Goal: Task Accomplishment & Management: Complete application form

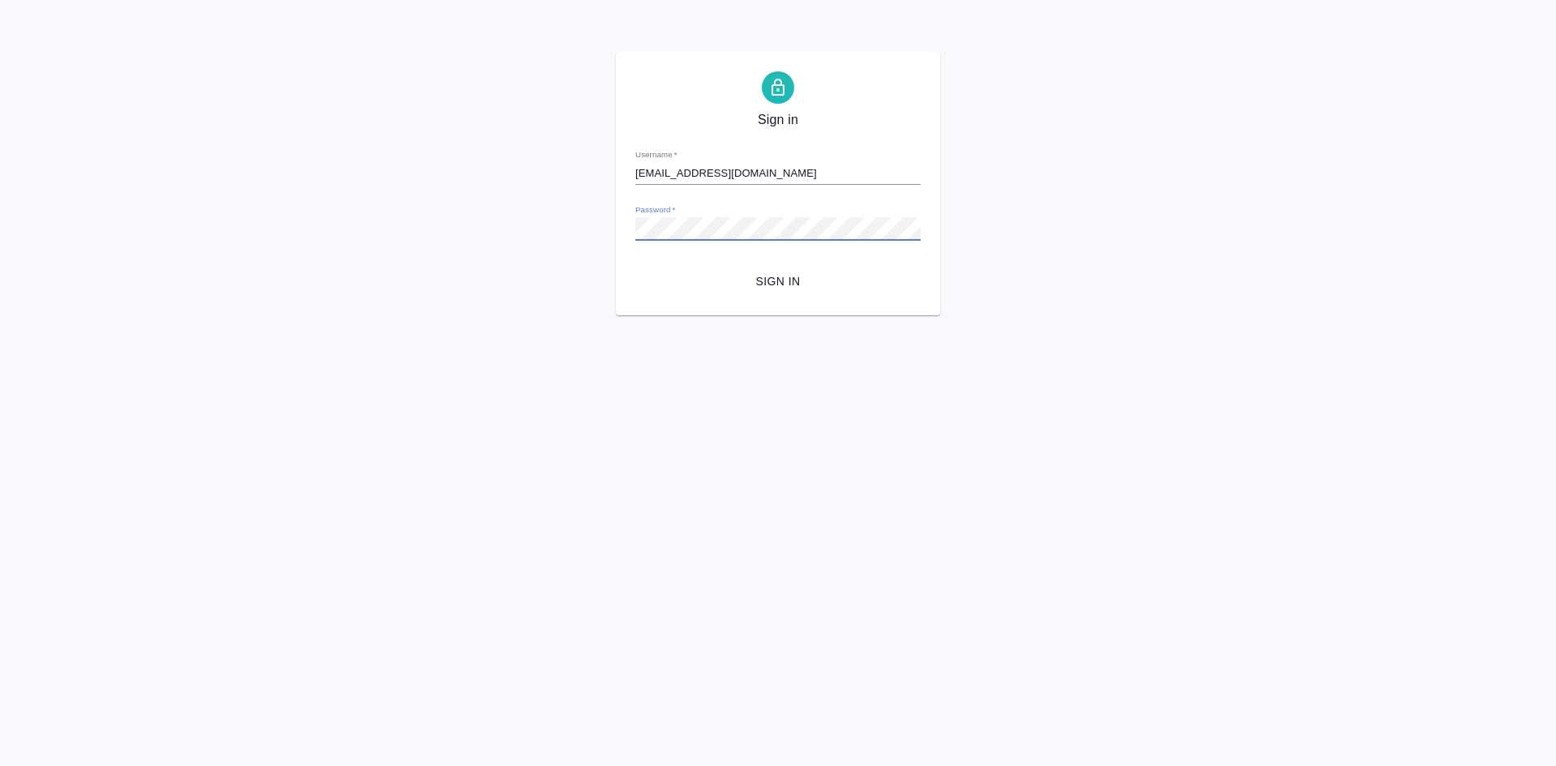
click at [1010, 315] on html "Sign in Username   * [EMAIL_ADDRESS][DOMAIN_NAME] Password   * urlPath   * / Si…" at bounding box center [778, 157] width 1556 height 315
click at [767, 281] on span "Sign in" at bounding box center [777, 282] width 259 height 20
click at [564, 216] on div "Sign in Username   * t.soldatenkova@awatera.com Password   * urlPath   * /Work/…" at bounding box center [778, 183] width 1556 height 263
click at [593, 219] on div "Sign in Username   * t.soldatenkova@awatera.com Password   * urlPath   * /Work/…" at bounding box center [778, 183] width 1556 height 263
type input "t.soldatenkova"
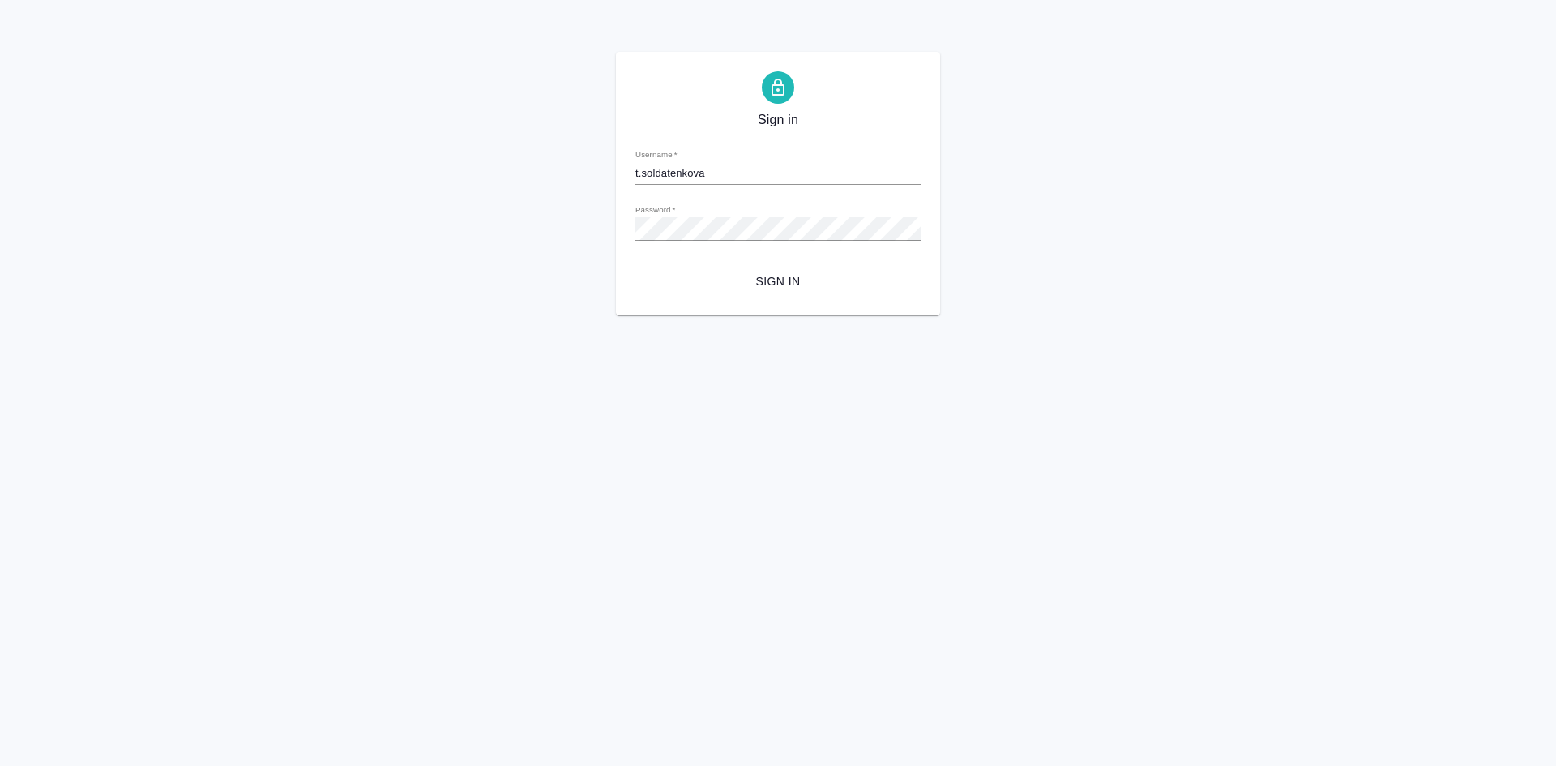
click at [841, 300] on div "Sign in Username   * t.soldatenkova Password   * urlPath   * /Work/67b5b09dcc33…" at bounding box center [778, 183] width 324 height 263
click at [764, 284] on span "Sign in" at bounding box center [777, 282] width 259 height 20
type input "t.soldatenkova@awatera.com"
click at [572, 234] on div "Sign in Username   * t.soldatenkova@awatera.com Password   * urlPath   * /Work/…" at bounding box center [778, 183] width 1556 height 263
click at [678, 283] on span "Sign in" at bounding box center [777, 282] width 259 height 20
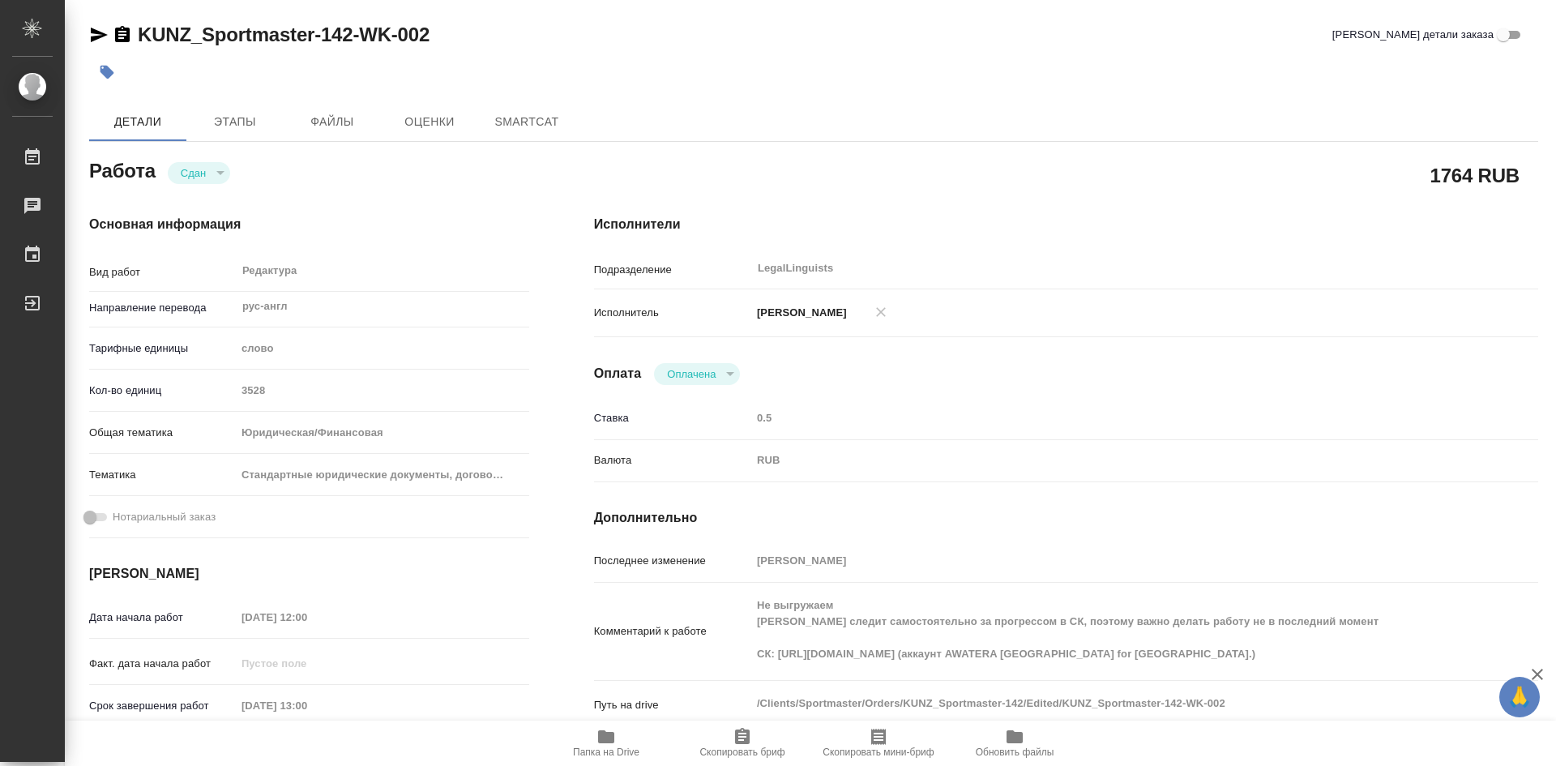
type textarea "x"
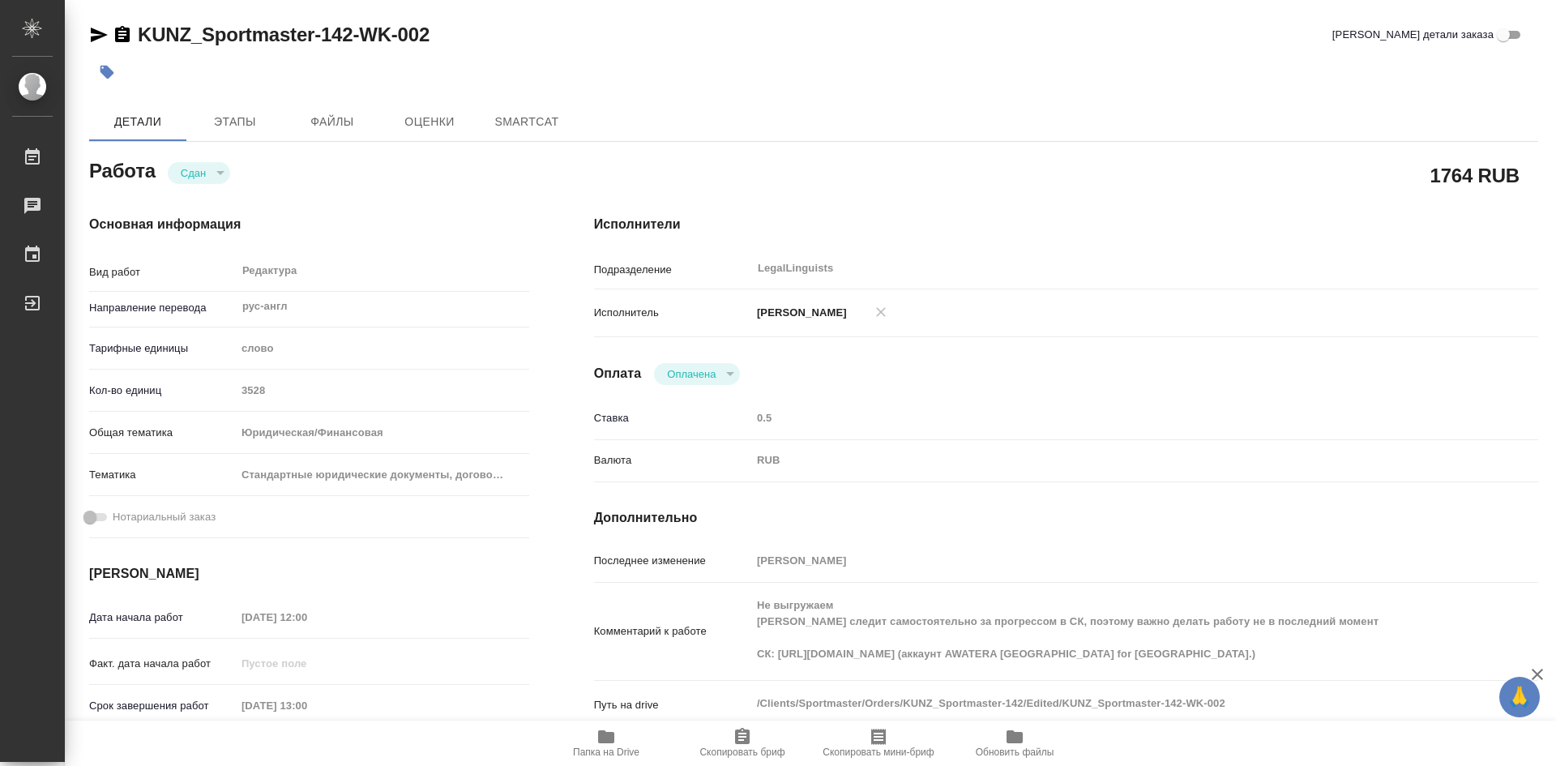
type textarea "x"
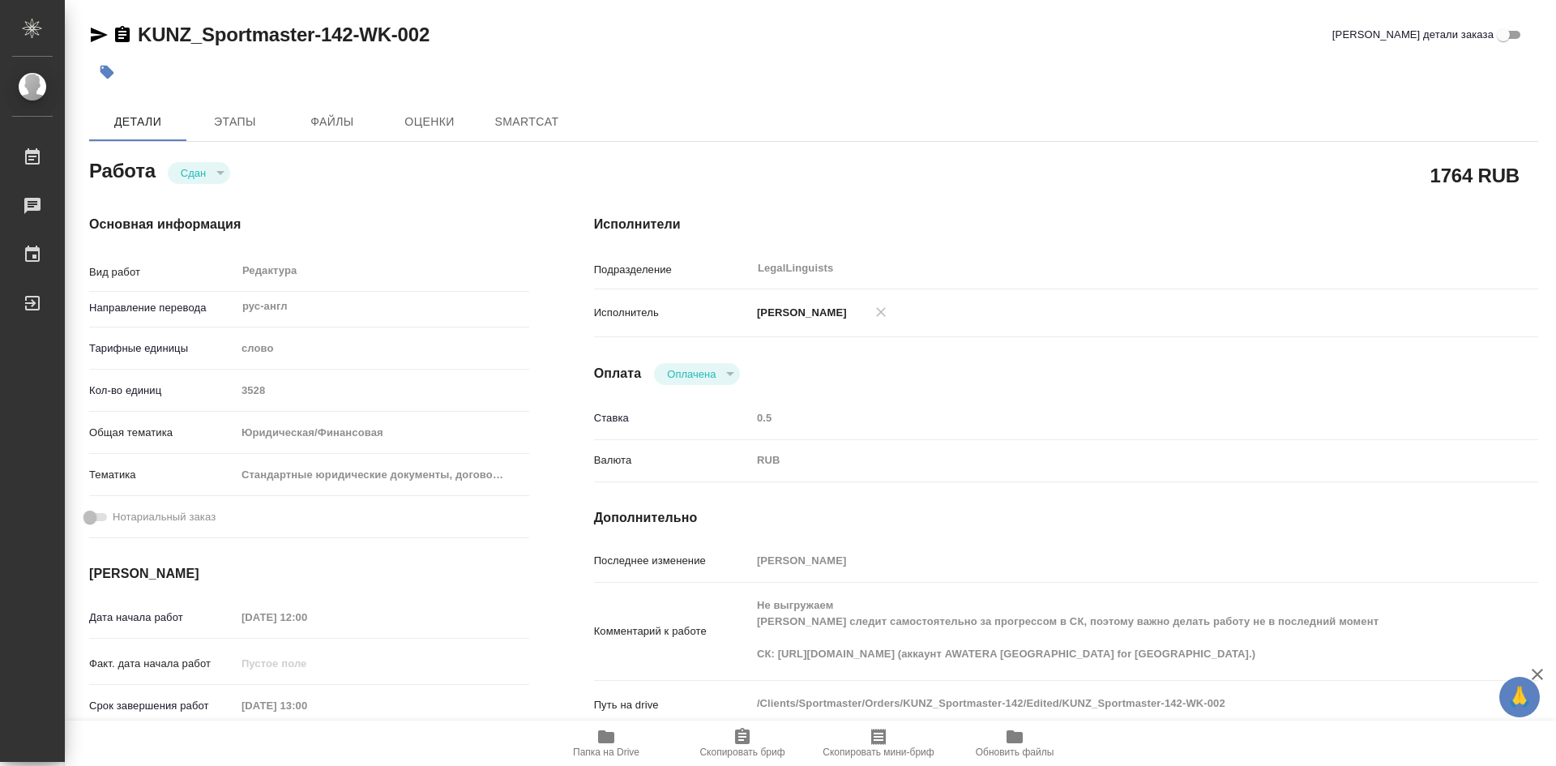
type textarea "x"
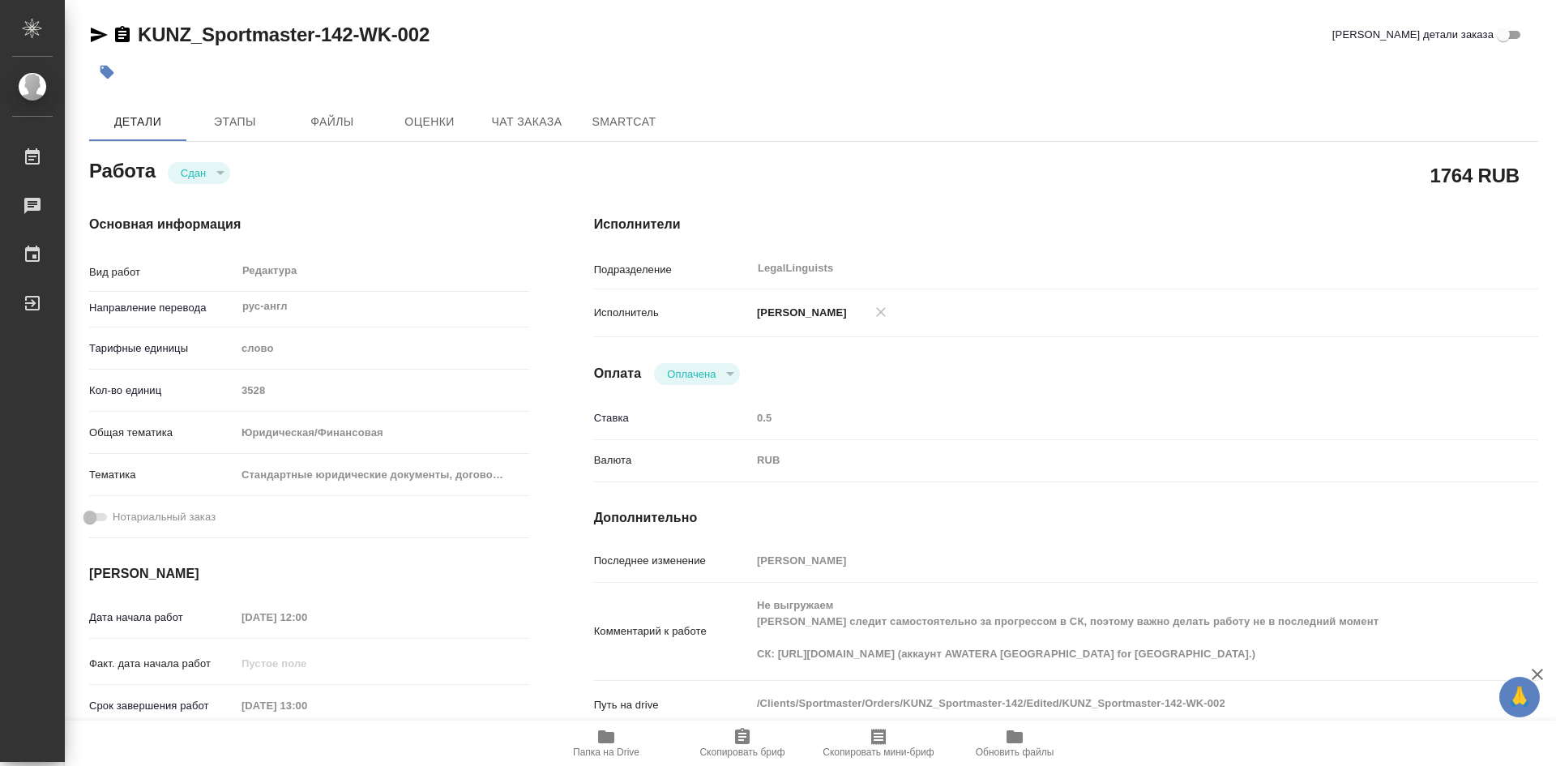
type textarea "x"
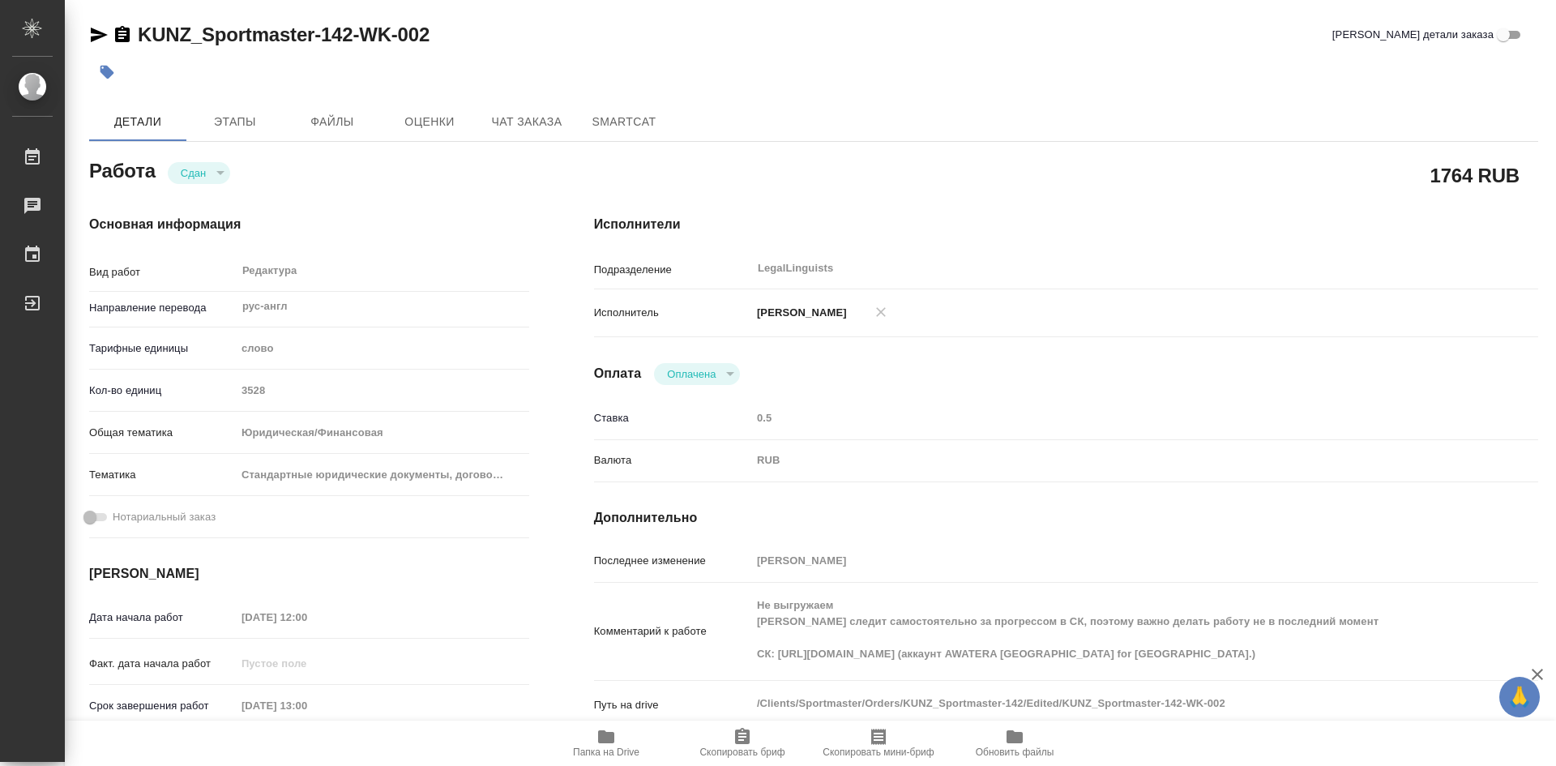
type textarea "x"
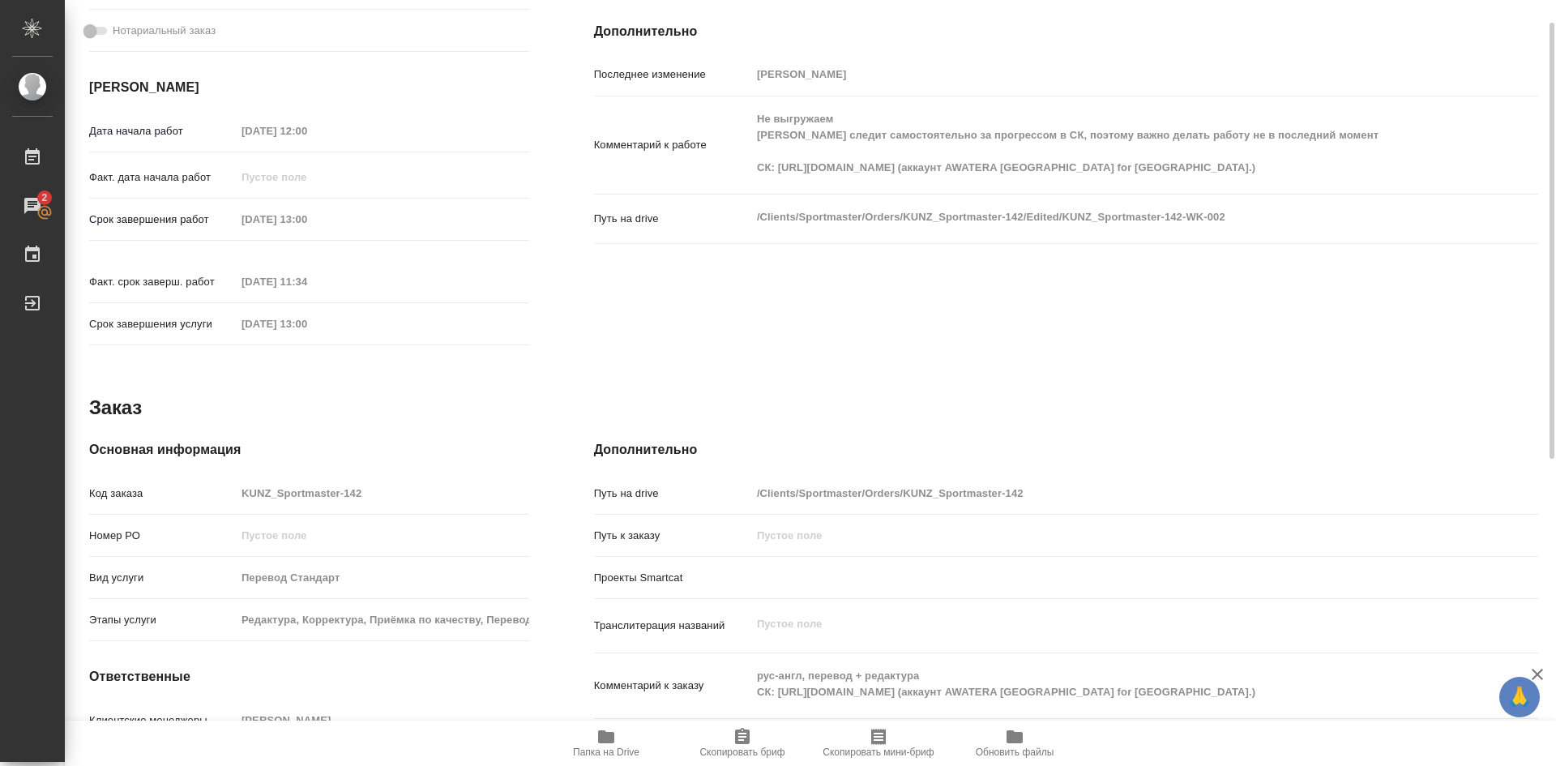
scroll to position [567, 0]
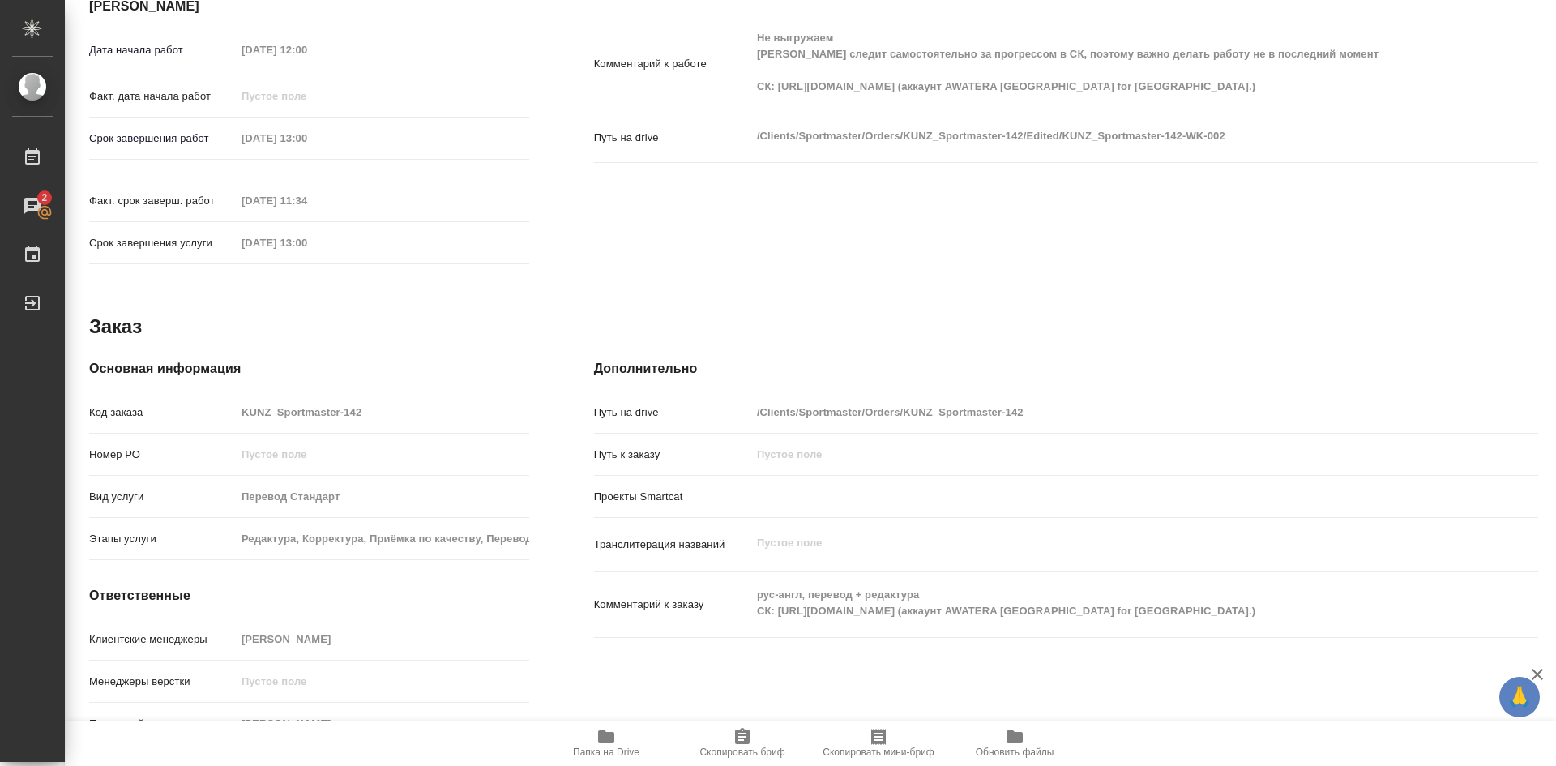
type textarea "x"
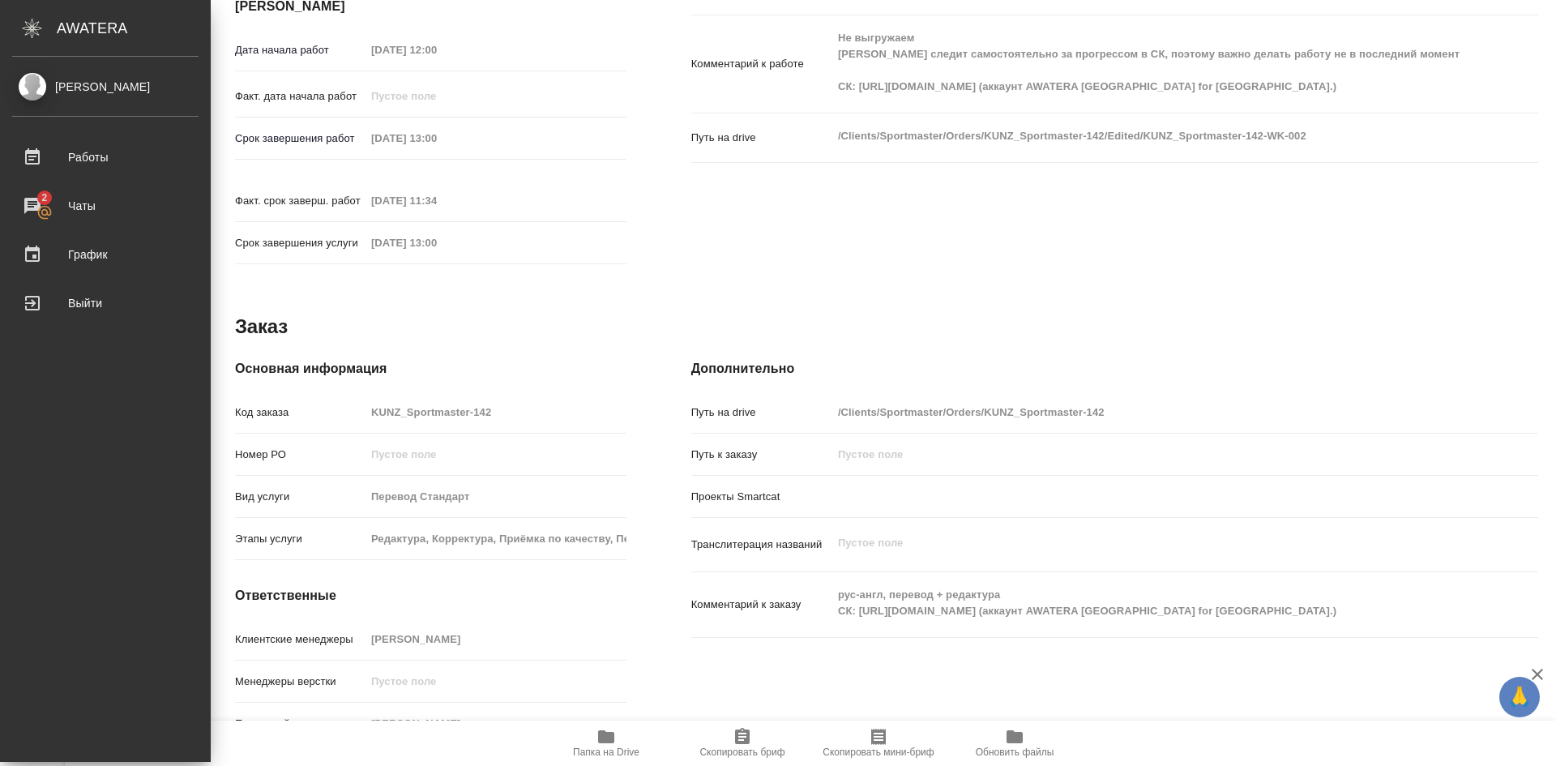
type textarea "x"
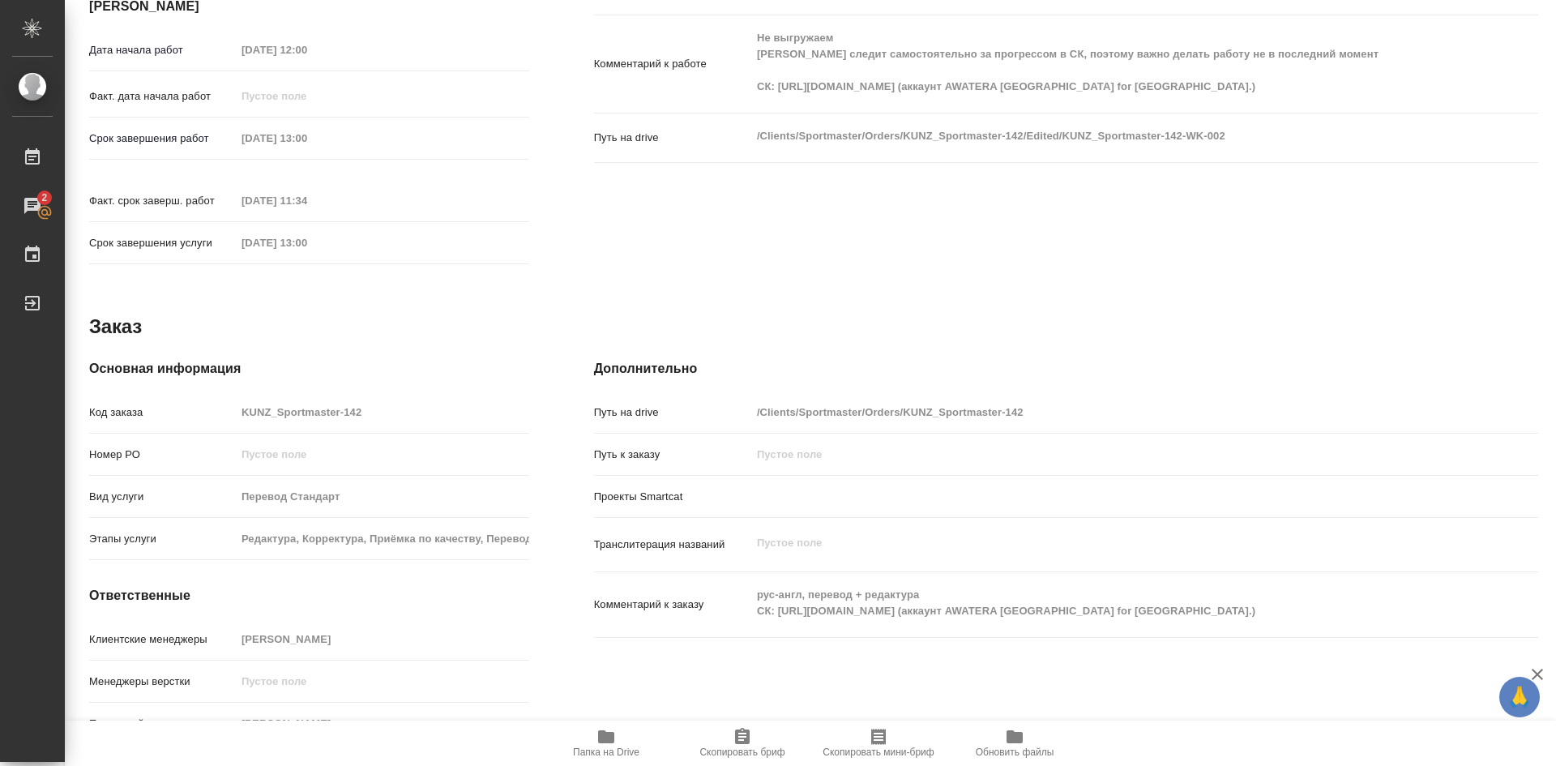
scroll to position [486, 0]
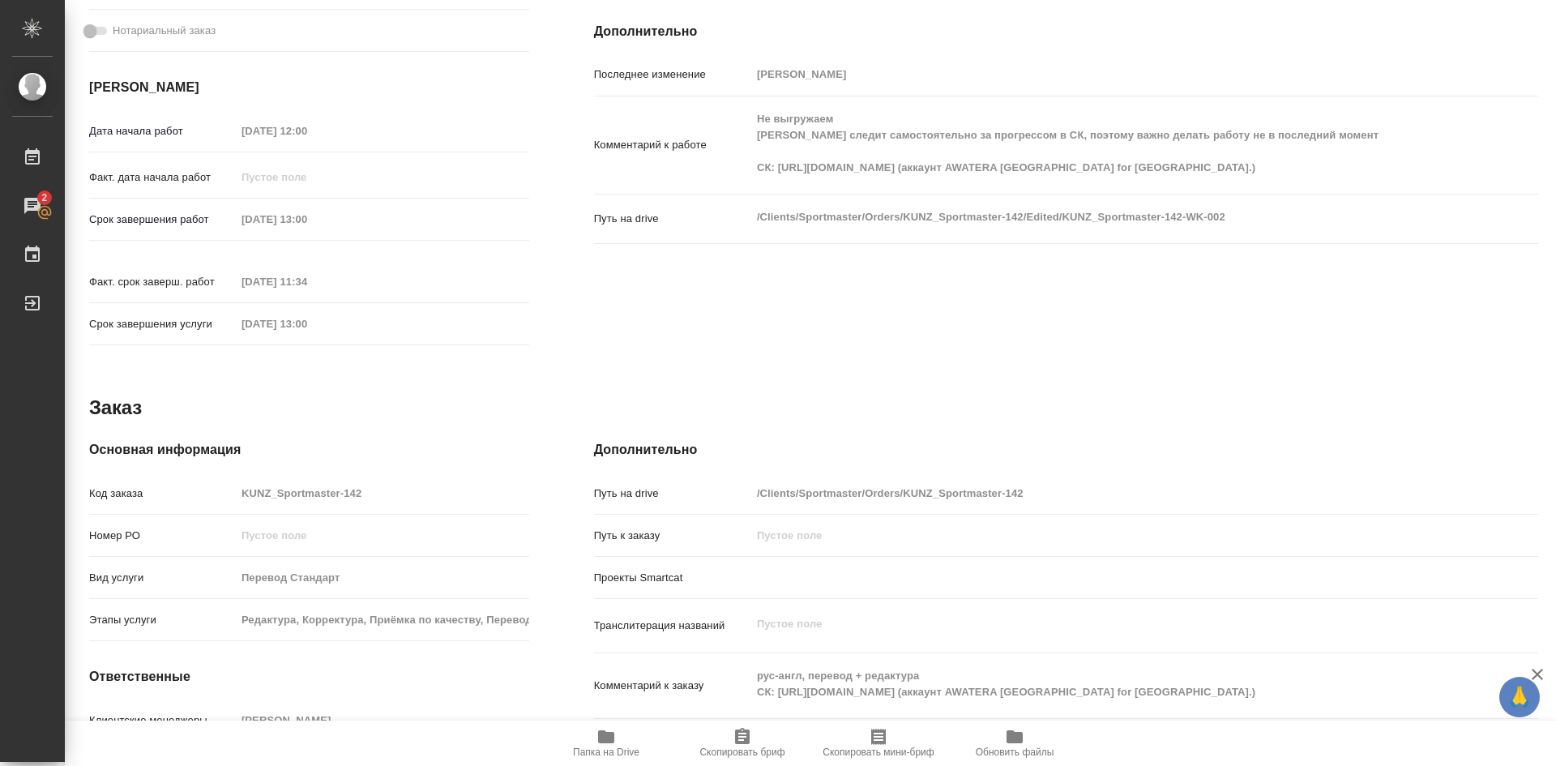
type textarea "x"
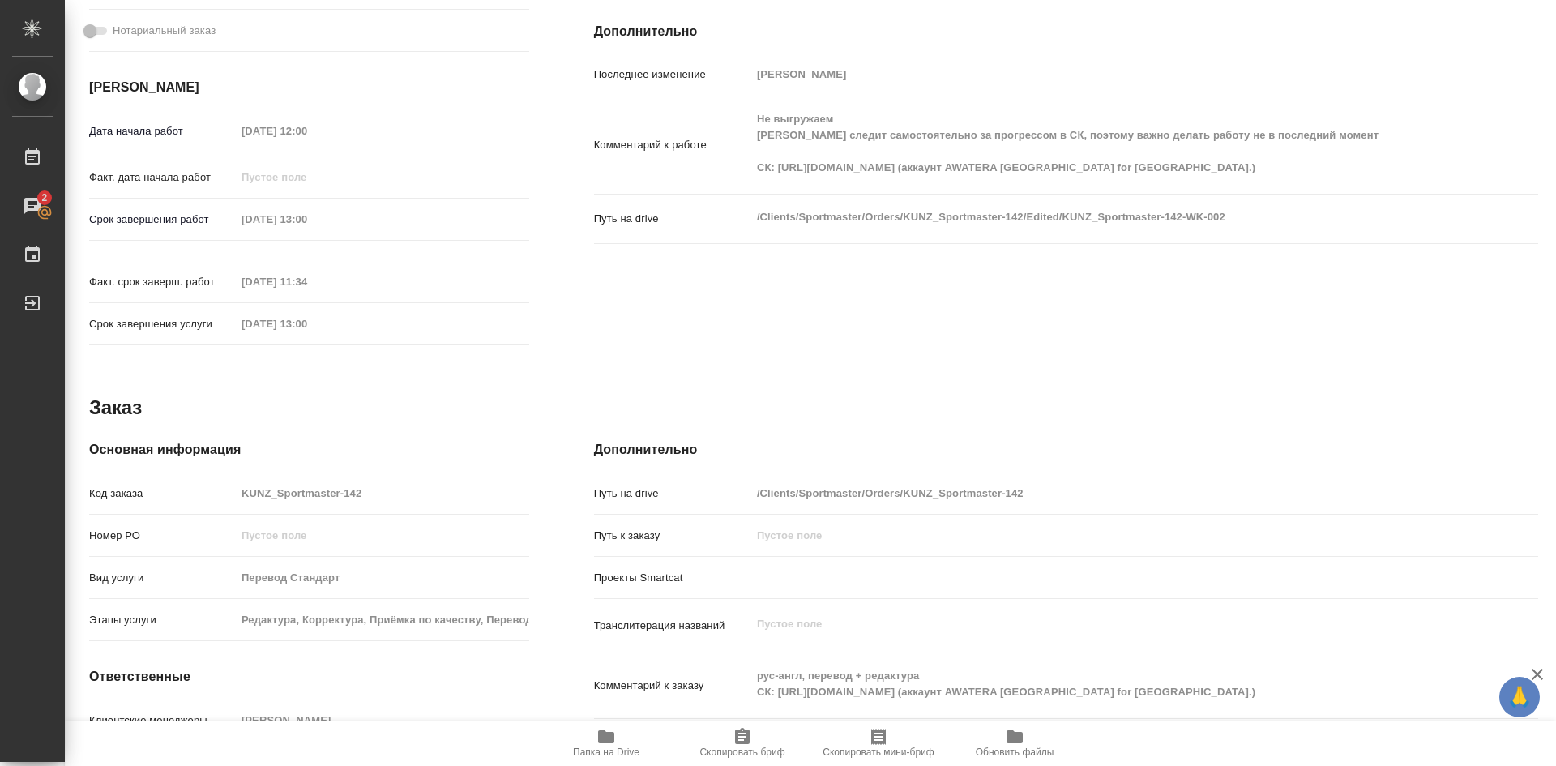
type textarea "x"
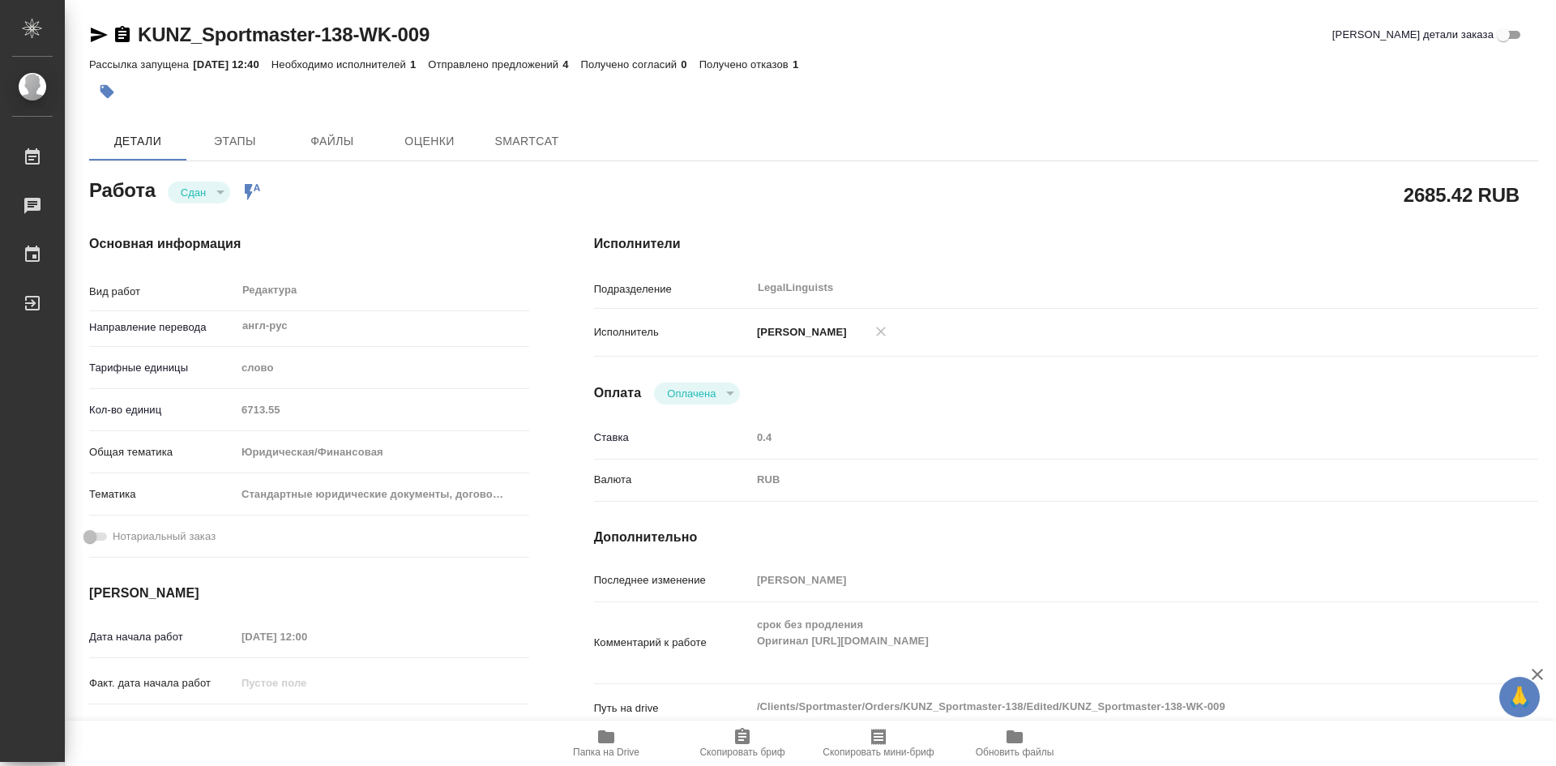
type textarea "x"
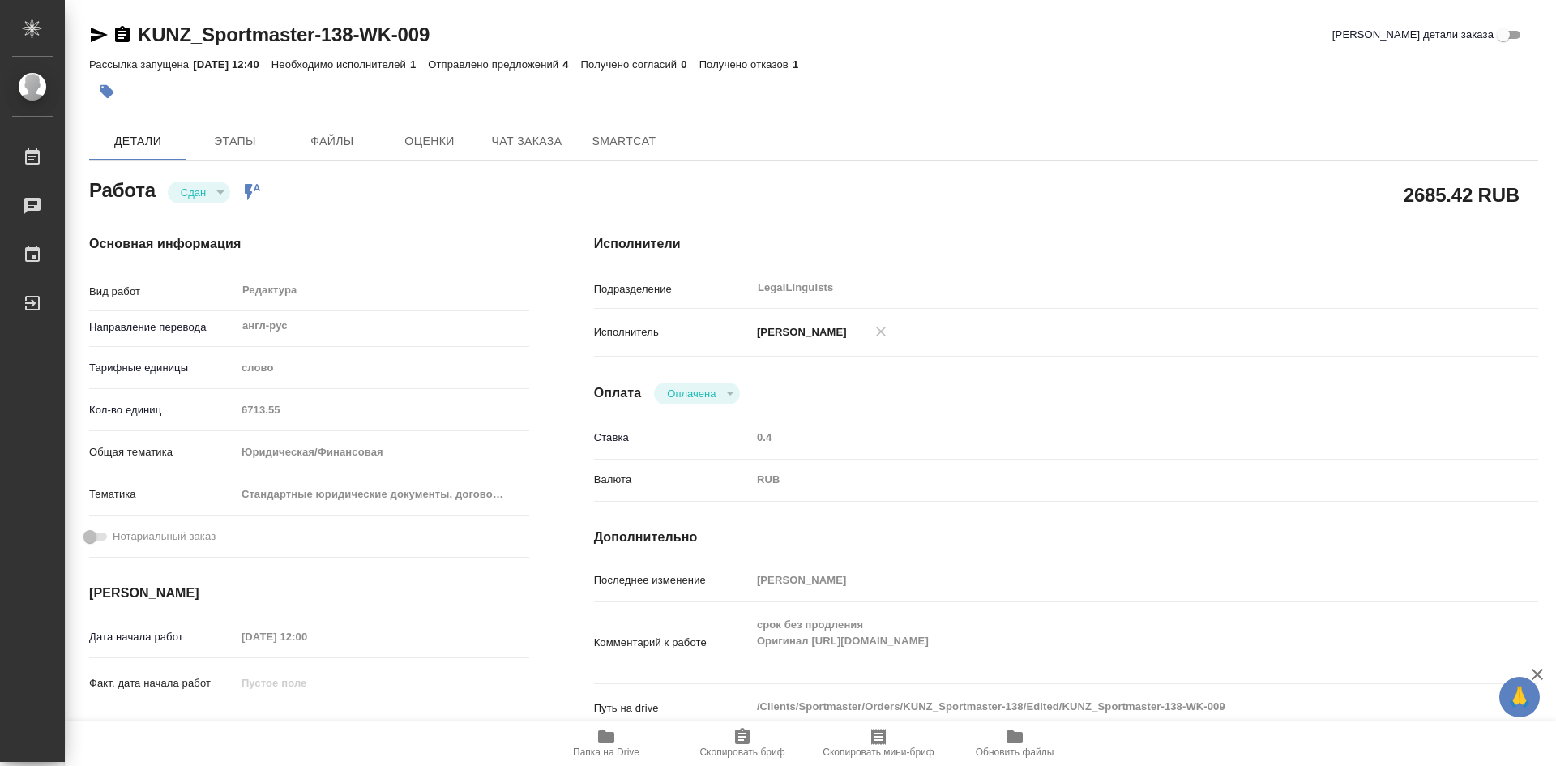
type textarea "x"
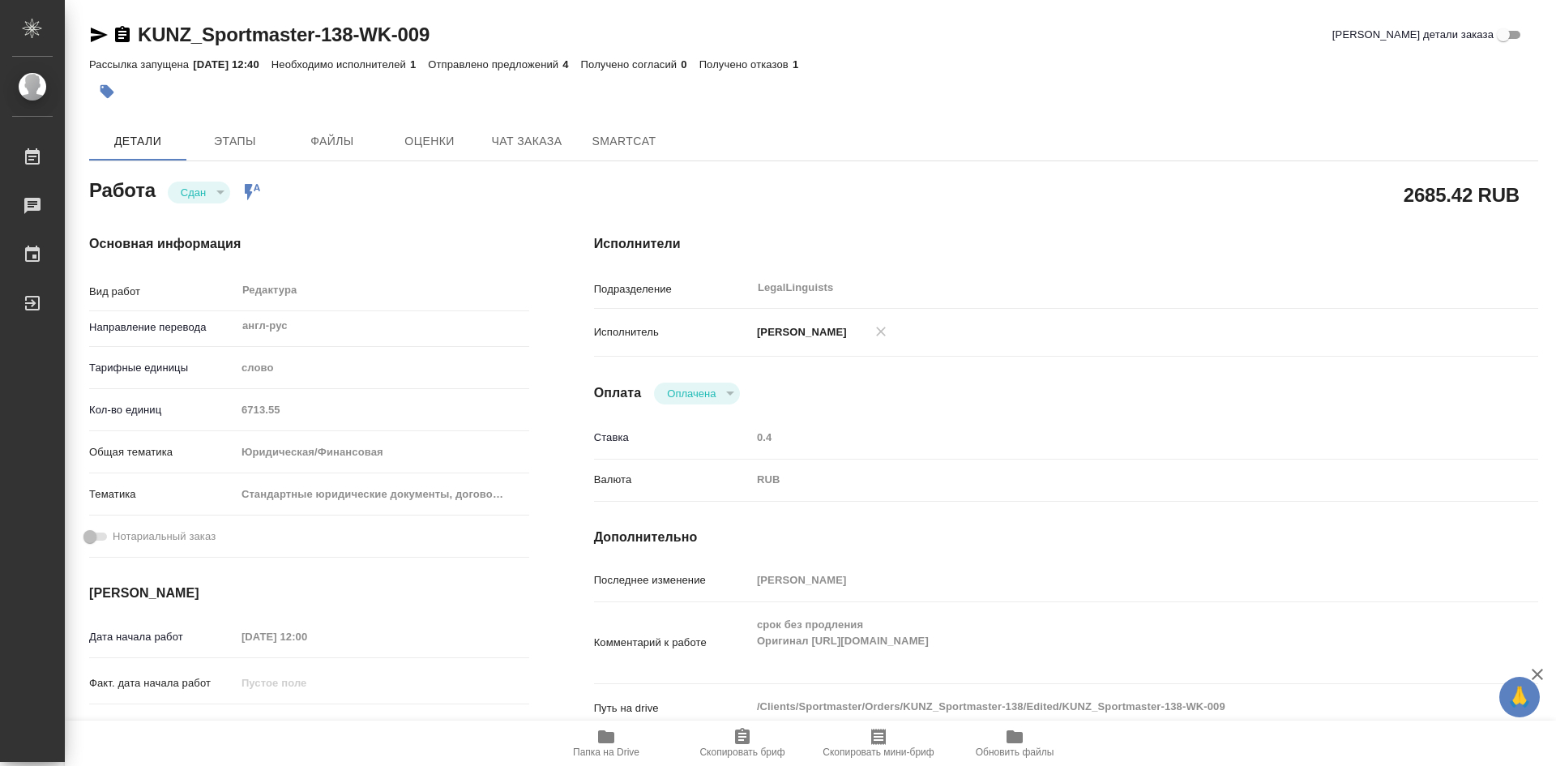
type textarea "x"
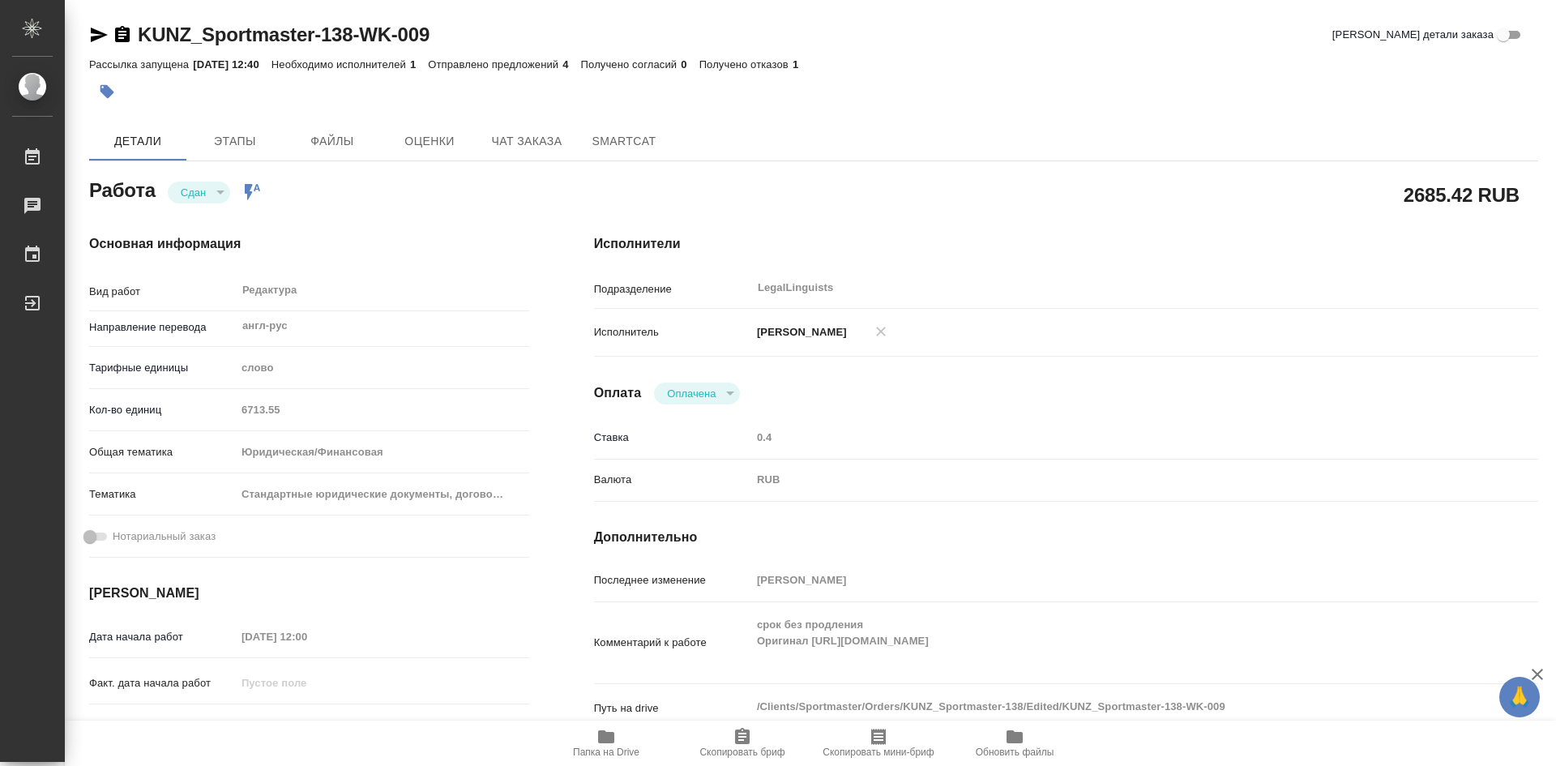
type textarea "x"
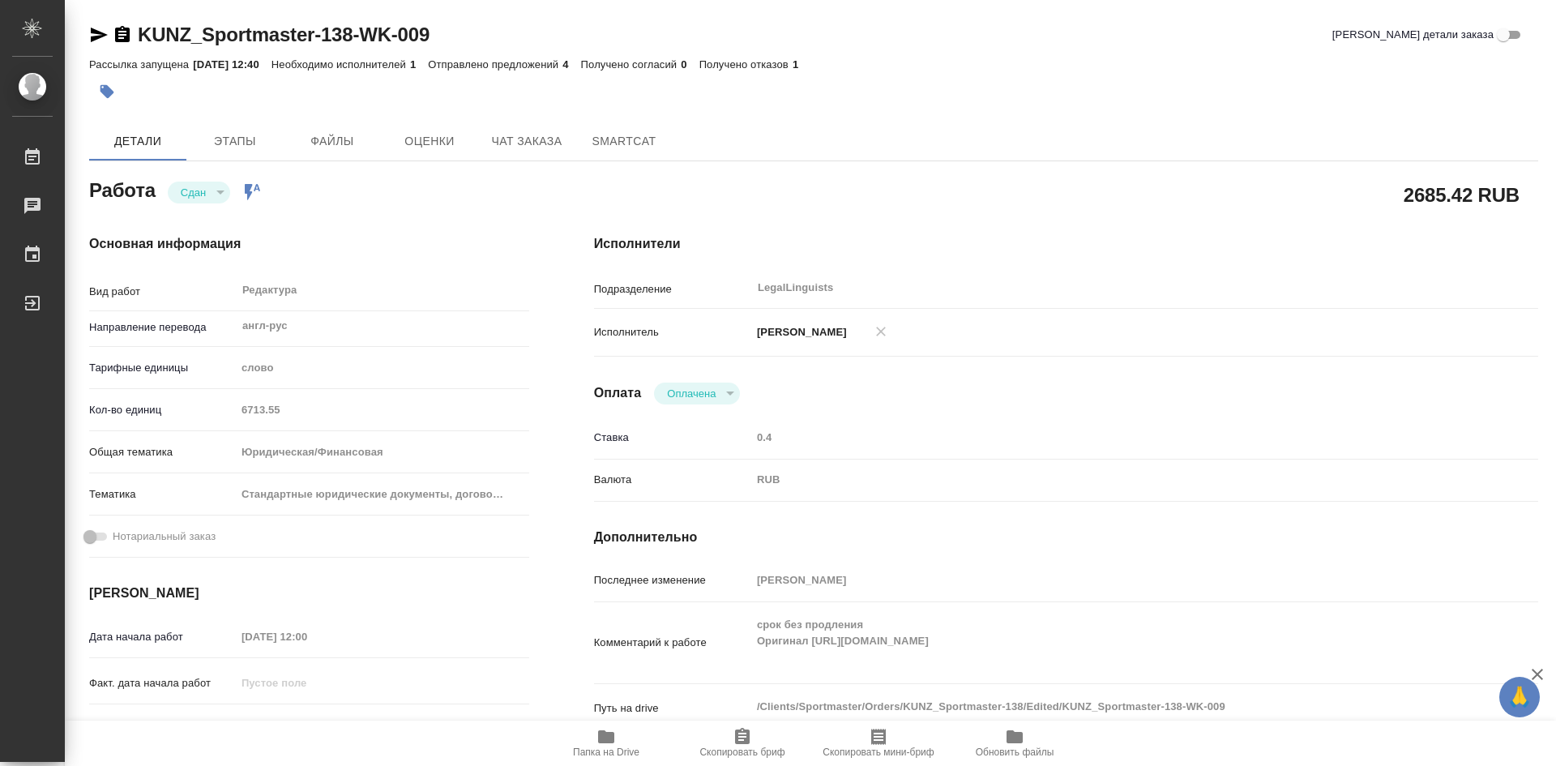
type textarea "x"
